Goal: Complete application form: Complete application form

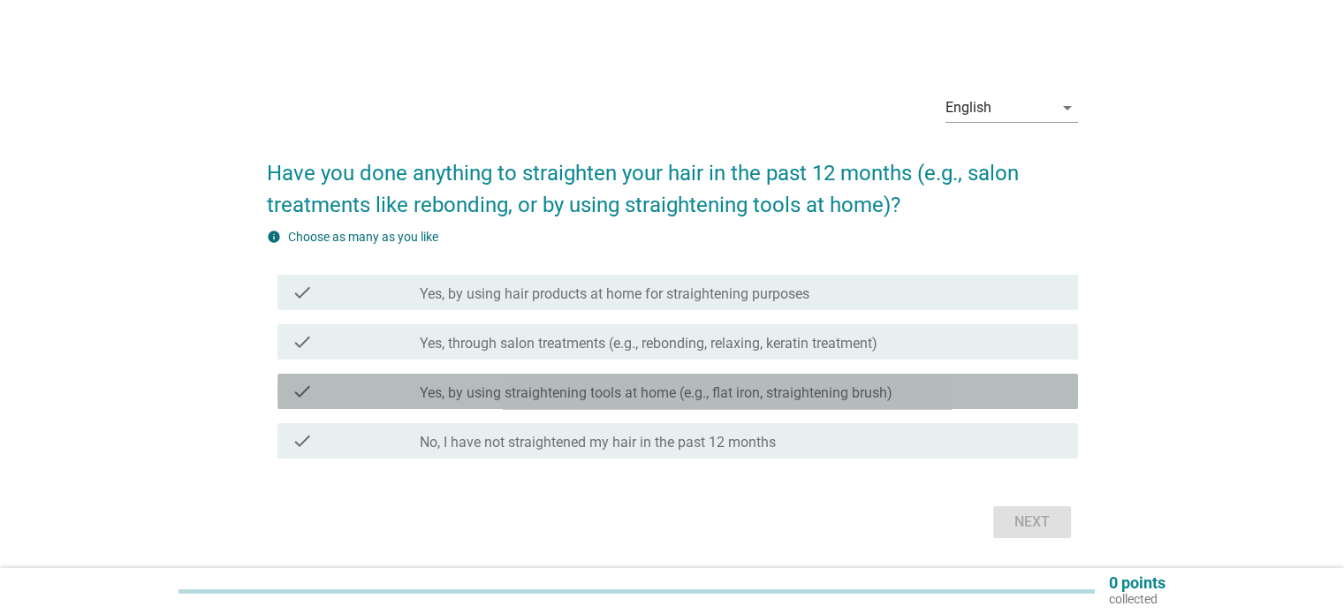
click at [641, 404] on div "check check_box_outline_blank Yes, by using straightening tools at home (e.g., …" at bounding box center [677, 391] width 801 height 35
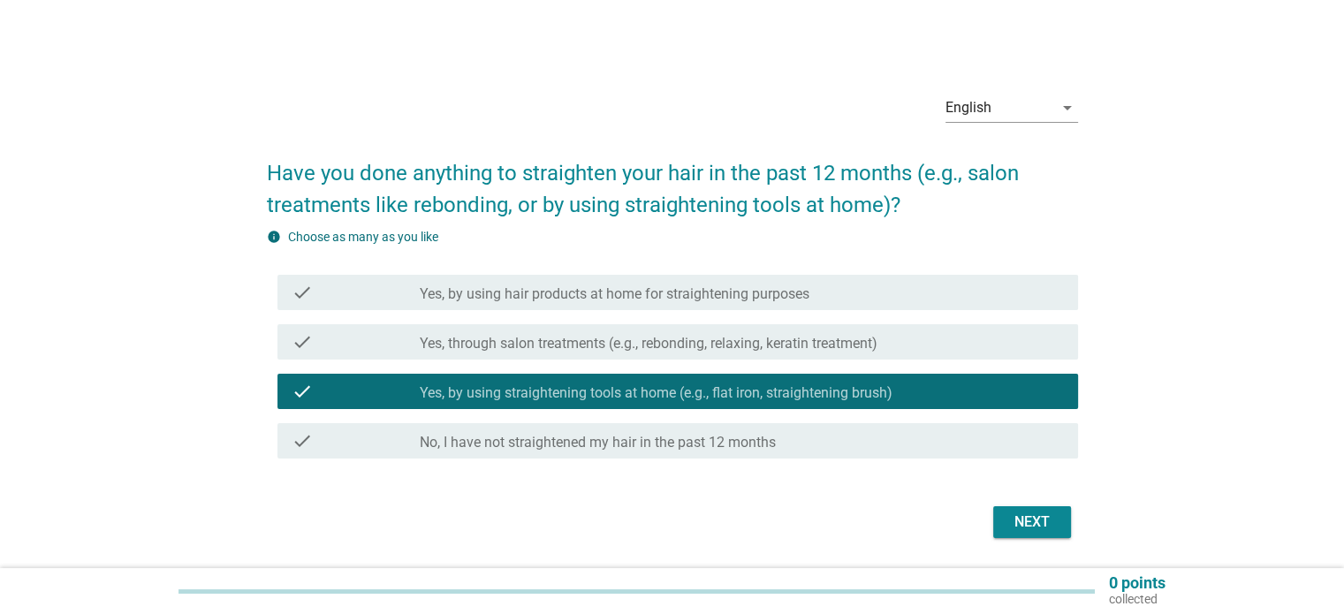
click at [1014, 529] on div "Next" at bounding box center [1031, 522] width 49 height 21
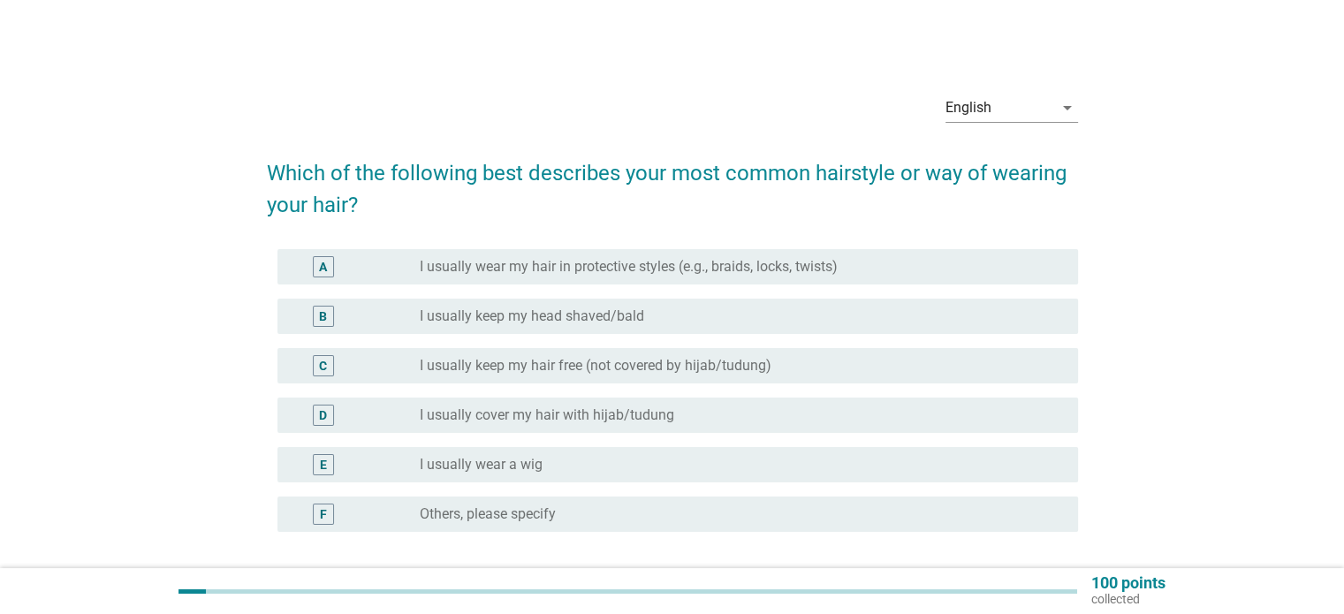
click at [547, 429] on div "D radio_button_unchecked I usually cover my hair with hijab/tudung" at bounding box center [677, 415] width 801 height 35
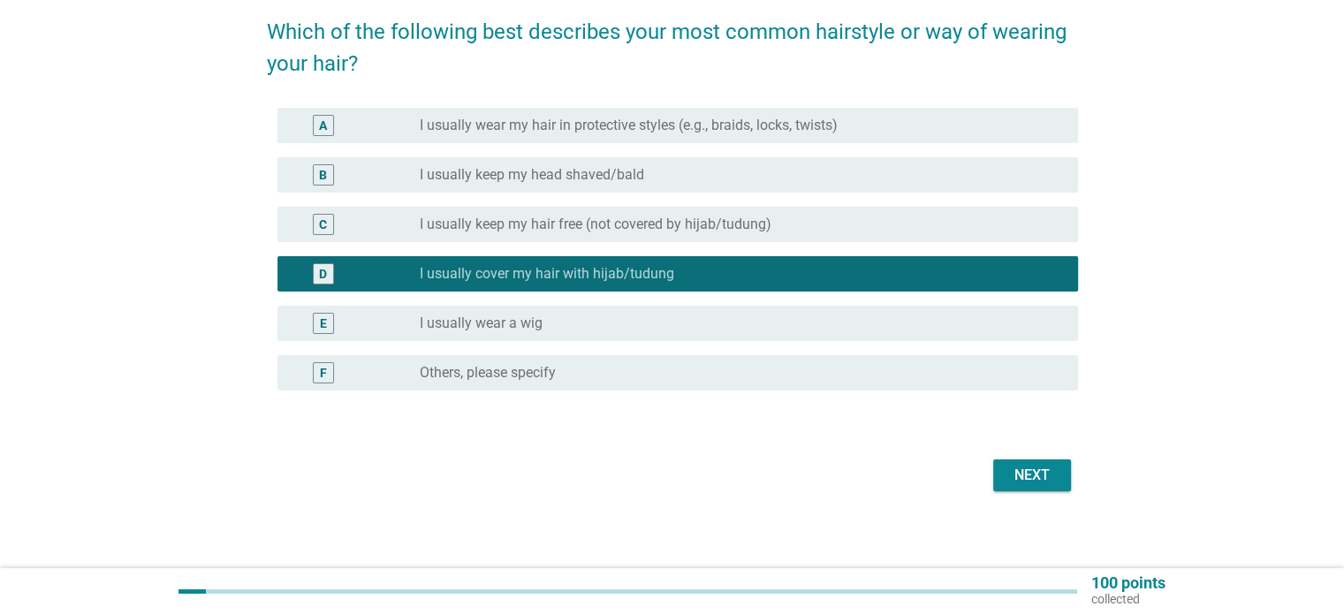
scroll to position [148, 0]
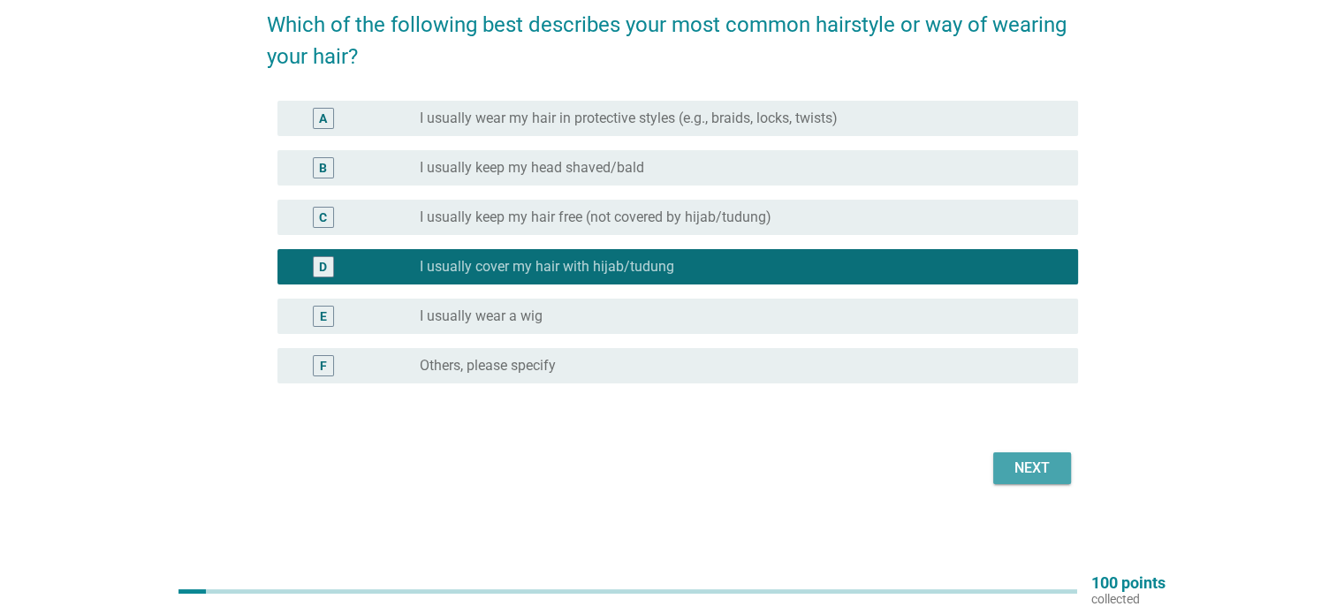
click at [1037, 482] on button "Next" at bounding box center [1032, 468] width 78 height 32
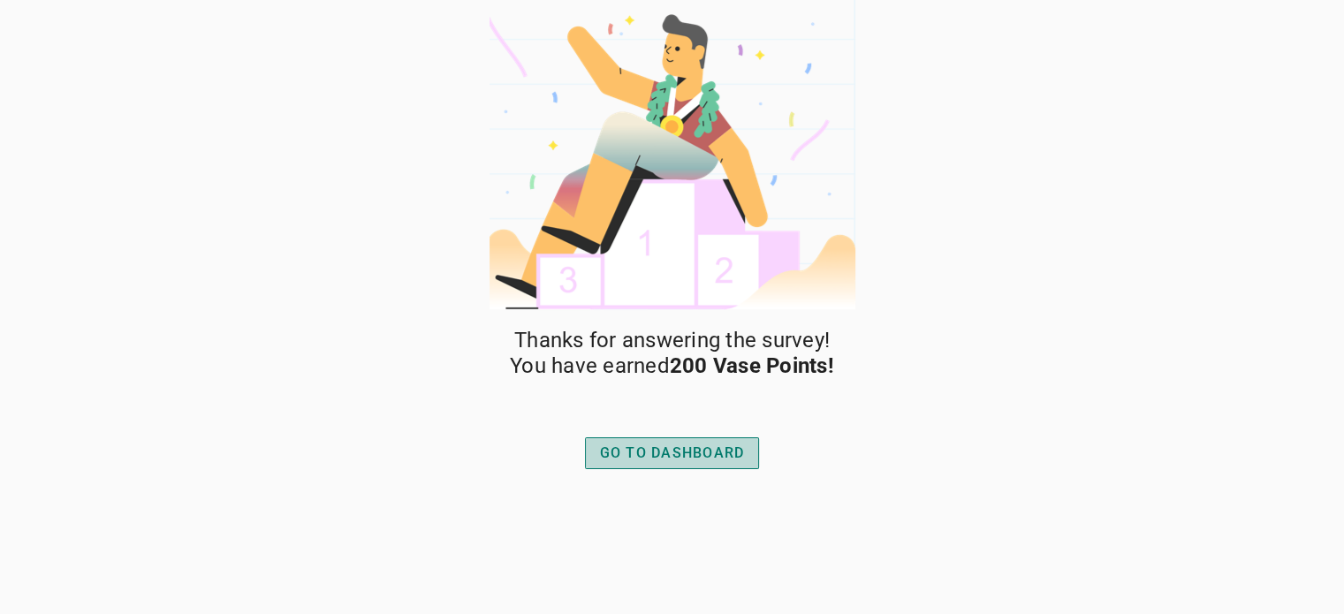
click at [618, 439] on button "GO TO DASHBOARD" at bounding box center [672, 453] width 175 height 32
